Goal: Transaction & Acquisition: Purchase product/service

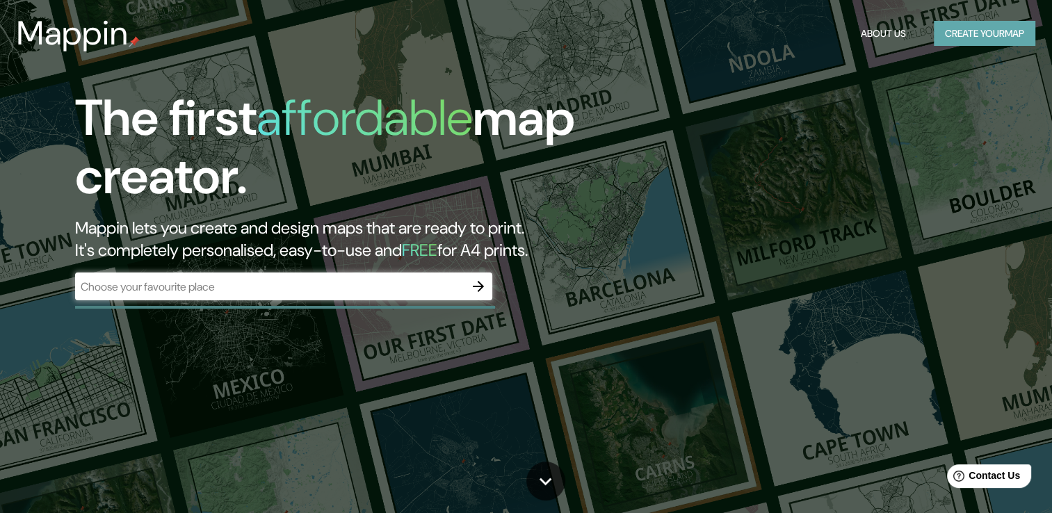
click at [957, 31] on button "Create your map" at bounding box center [985, 34] width 102 height 26
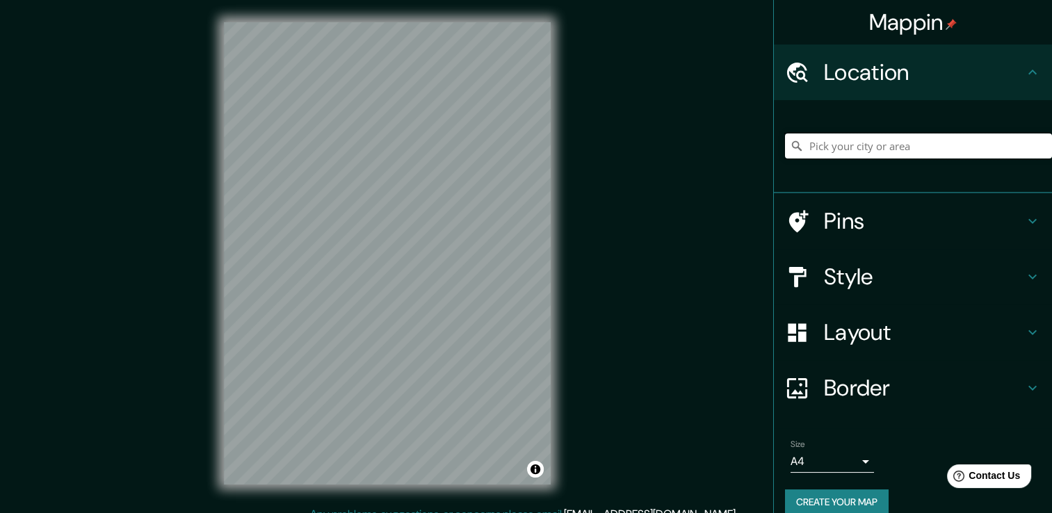
click at [890, 150] on input "Pick your city or area" at bounding box center [918, 146] width 267 height 25
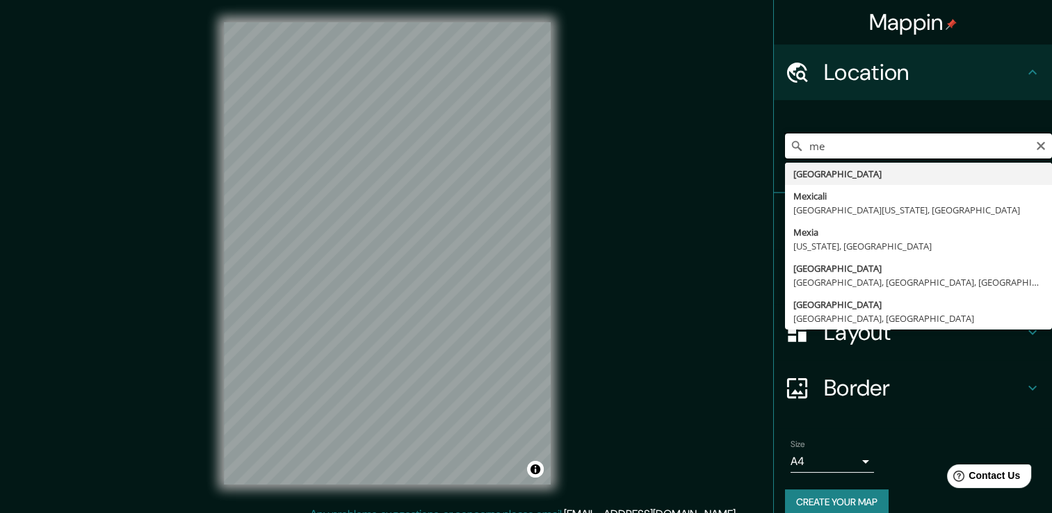
type input "m"
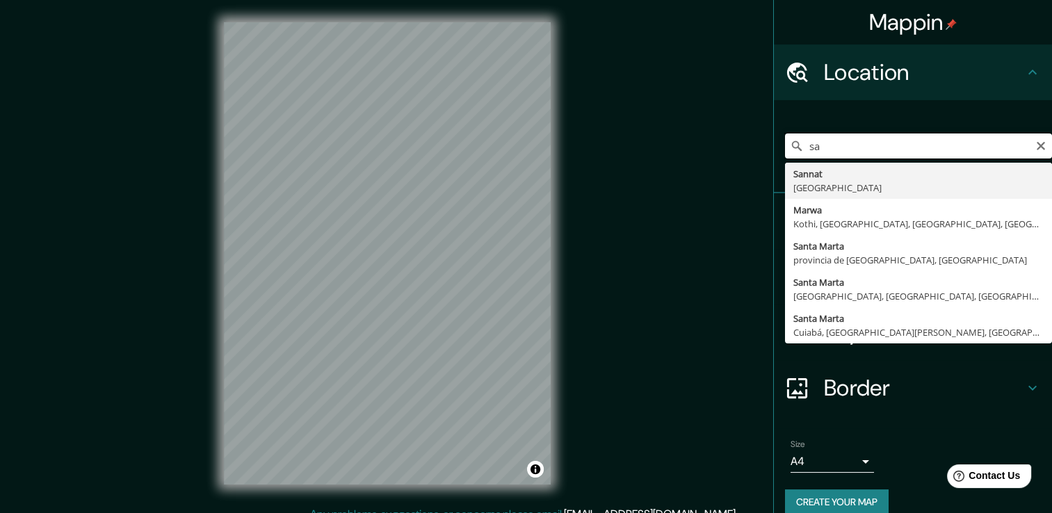
type input "s"
type input "[GEOGRAPHIC_DATA], [GEOGRAPHIC_DATA]"
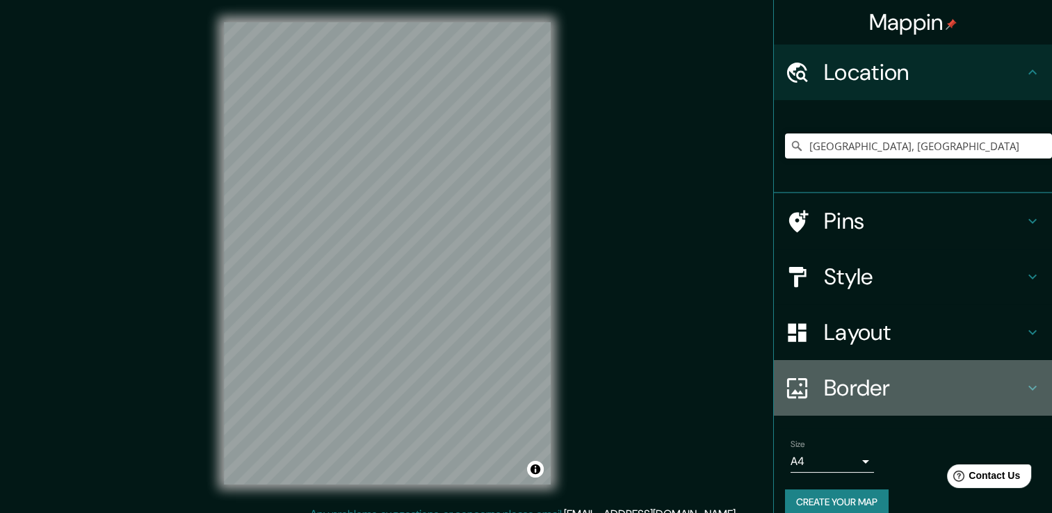
click at [862, 390] on h4 "Border" at bounding box center [924, 388] width 200 height 28
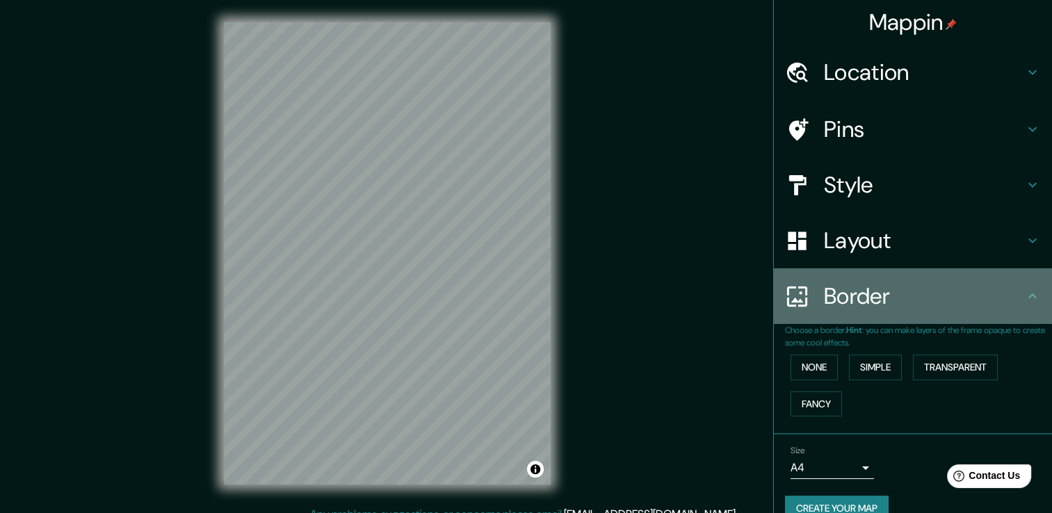
click at [869, 301] on h4 "Border" at bounding box center [924, 296] width 200 height 28
